Goal: Task Accomplishment & Management: Manage account settings

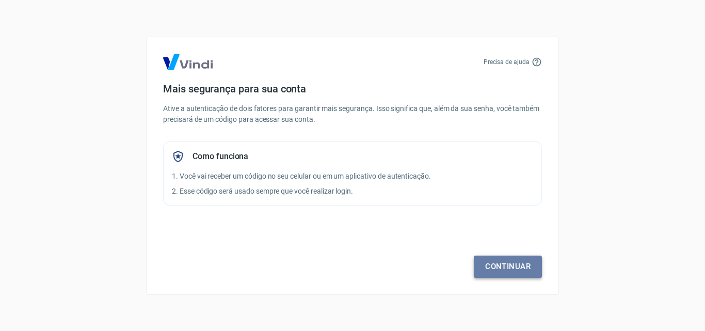
click at [528, 263] on link "Continuar" at bounding box center [508, 266] width 68 height 22
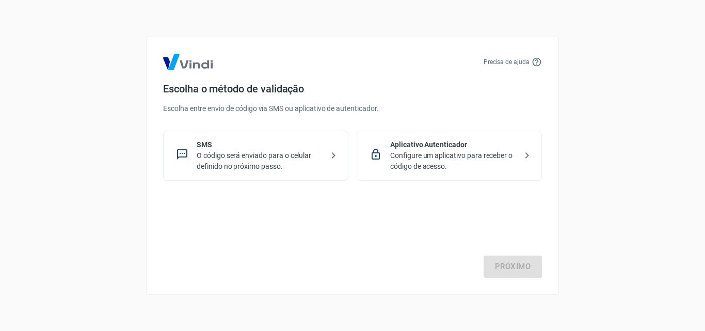
click at [279, 147] on p "SMS" at bounding box center [260, 144] width 126 height 11
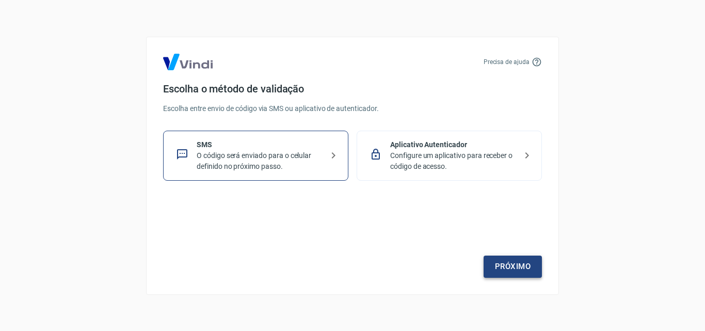
click at [523, 271] on link "Próximo" at bounding box center [513, 266] width 58 height 22
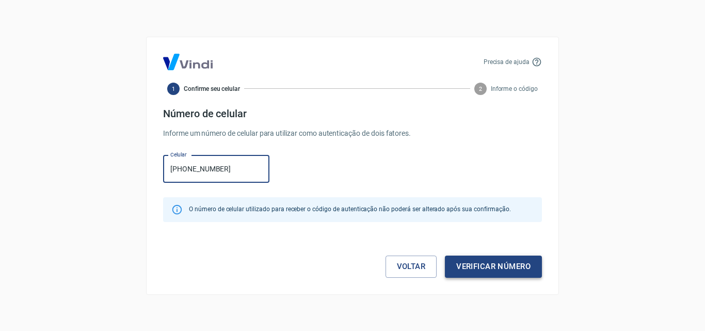
type input "[PHONE_NUMBER]"
click at [510, 268] on button "Verificar número" at bounding box center [493, 266] width 97 height 22
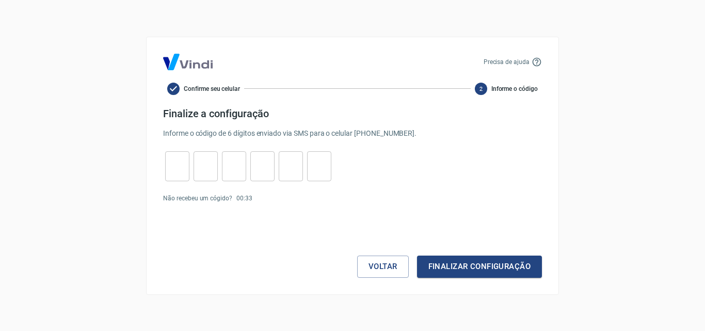
click at [388, 133] on p "Informe o código de 6 dígitos enviado via SMS para o celular [PHONE_NUMBER] ." at bounding box center [352, 133] width 379 height 11
drag, startPoint x: 390, startPoint y: 133, endPoint x: 455, endPoint y: 133, distance: 65.5
click at [455, 133] on p "Informe o código de 6 dígitos enviado via SMS para o celular [PHONE_NUMBER] ." at bounding box center [352, 133] width 379 height 11
click at [283, 198] on link "Enviar novamente" at bounding box center [281, 198] width 50 height 7
click at [395, 237] on div "Voltar Finalizar configuração" at bounding box center [352, 246] width 379 height 62
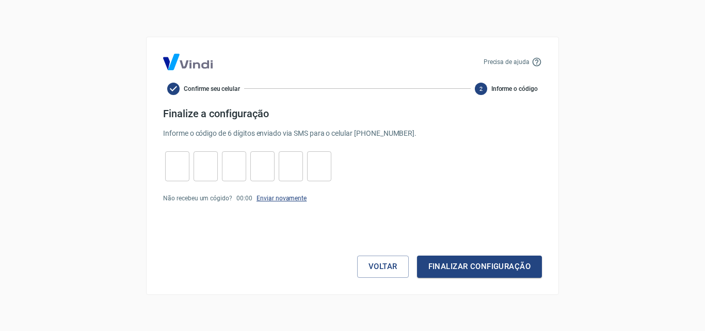
click at [293, 197] on link "Enviar novamente" at bounding box center [281, 198] width 50 height 7
drag, startPoint x: 449, startPoint y: 263, endPoint x: 445, endPoint y: 259, distance: 5.5
click at [445, 259] on button "Finalizar configuração" at bounding box center [479, 266] width 125 height 22
click at [376, 273] on button "Voltar" at bounding box center [383, 266] width 52 height 22
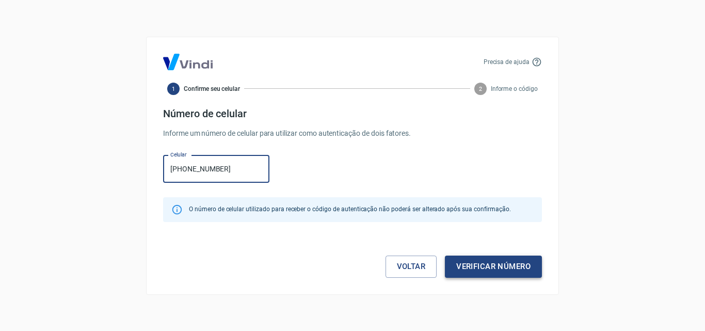
type input "[PHONE_NUMBER]"
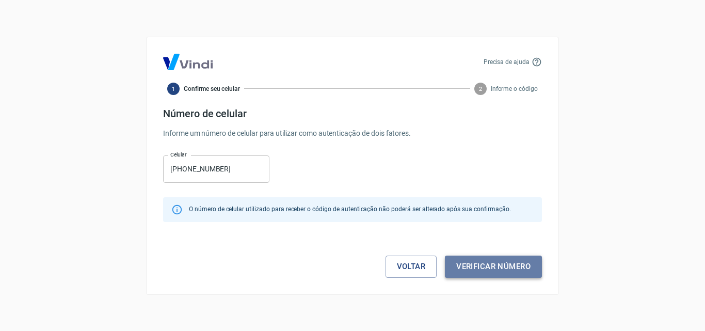
click at [470, 259] on button "Verificar número" at bounding box center [493, 266] width 97 height 22
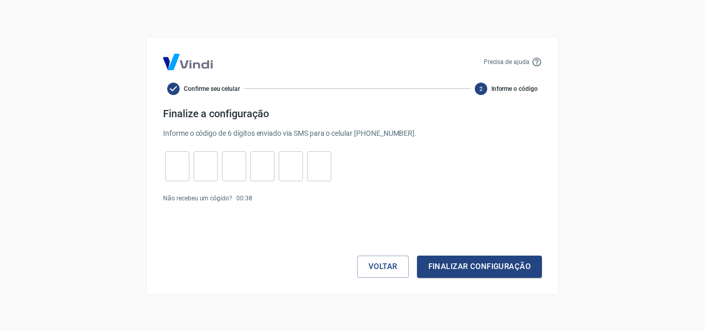
click at [184, 164] on input "tel" at bounding box center [177, 166] width 24 height 22
type input "0"
type input "6"
type input "3"
type input "2"
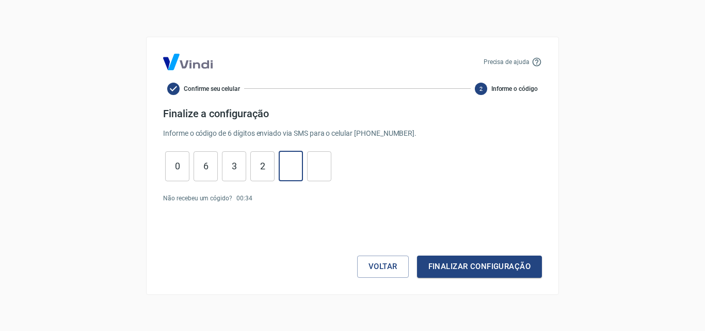
type input "7"
type input "8"
click at [490, 262] on button "Finalizar configuração" at bounding box center [479, 266] width 125 height 22
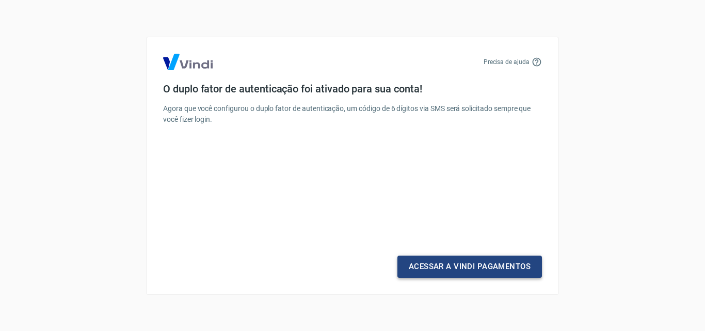
click at [498, 267] on link "Acessar a Vindi Pagamentos" at bounding box center [469, 266] width 144 height 22
